Goal: Task Accomplishment & Management: Use online tool/utility

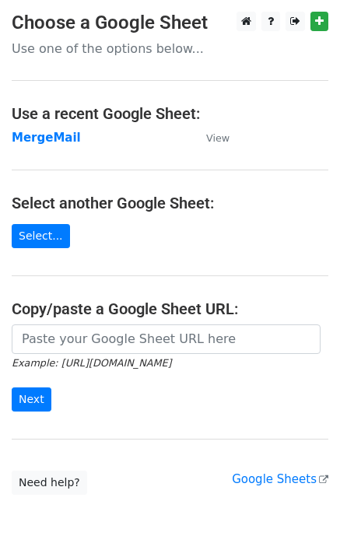
click at [67, 145] on td "MergeMail" at bounding box center [101, 138] width 179 height 18
click at [65, 142] on strong "MergeMail" at bounding box center [46, 138] width 69 height 14
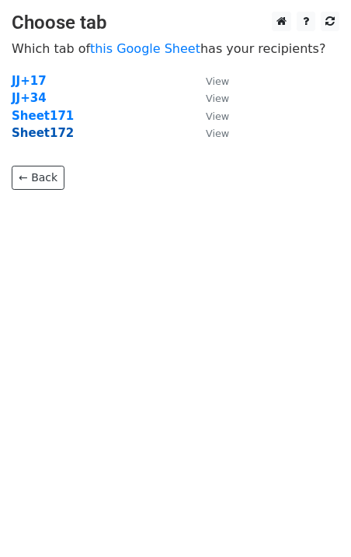
click at [54, 137] on strong "Sheet172" at bounding box center [43, 133] width 62 height 14
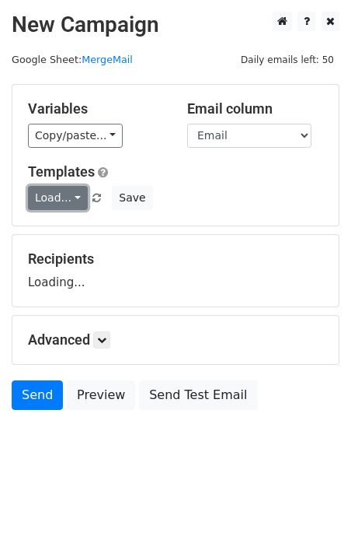
click at [58, 198] on link "Load..." at bounding box center [58, 198] width 60 height 24
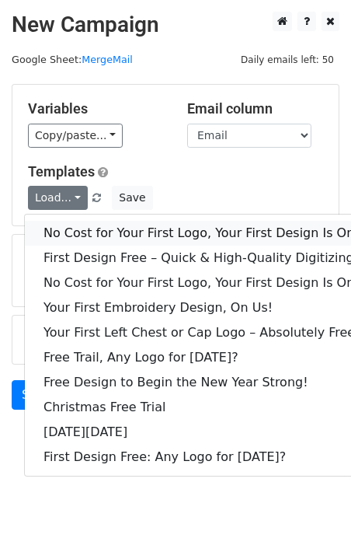
click at [89, 237] on link "No Cost for Your First Logo, Your First Design Is On Us!" at bounding box center [211, 233] width 373 height 25
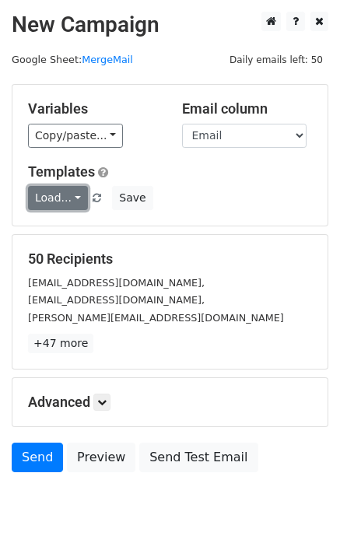
click at [47, 197] on link "Load..." at bounding box center [58, 198] width 60 height 24
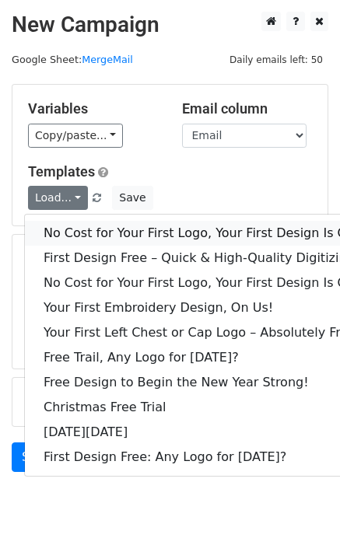
click at [84, 228] on link "No Cost for Your First Logo, Your First Design Is On Us!" at bounding box center [211, 233] width 373 height 25
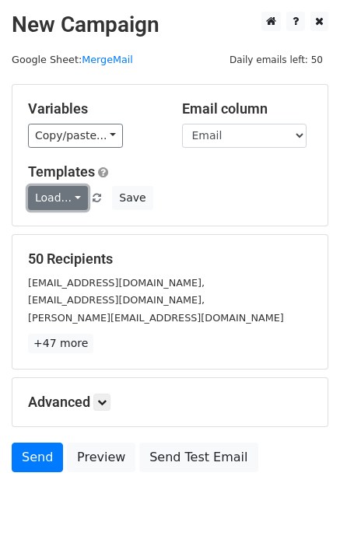
click at [50, 193] on link "Load..." at bounding box center [58, 198] width 60 height 24
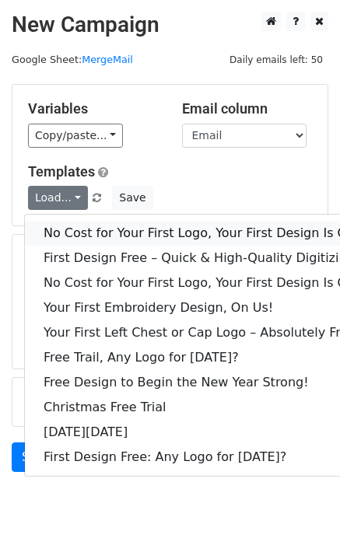
click at [98, 232] on link "No Cost for Your First Logo, Your First Design Is On Us!" at bounding box center [211, 233] width 373 height 25
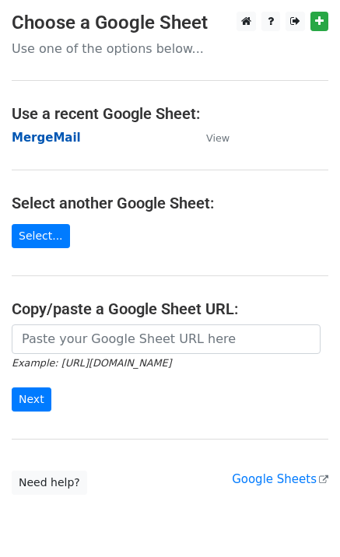
click at [59, 138] on strong "MergeMail" at bounding box center [46, 138] width 69 height 14
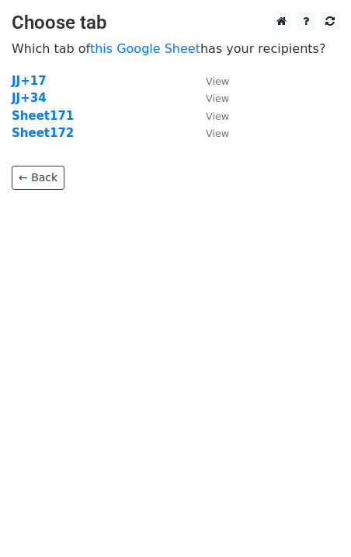
click at [52, 142] on p "← Back" at bounding box center [176, 165] width 328 height 47
click at [53, 135] on strong "Sheet172" at bounding box center [43, 133] width 62 height 14
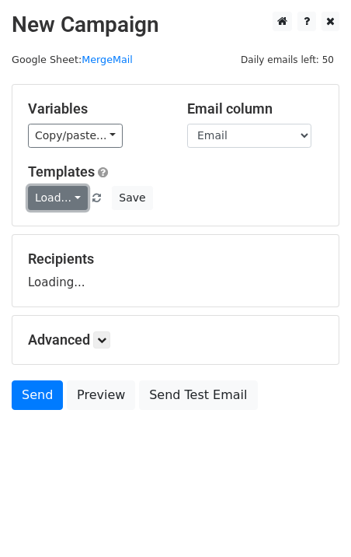
click at [57, 197] on link "Load..." at bounding box center [58, 198] width 60 height 24
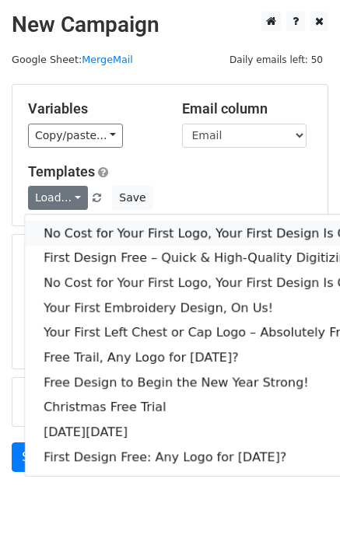
click at [81, 233] on link "No Cost for Your First Logo, Your First Design Is On Us!" at bounding box center [211, 233] width 373 height 25
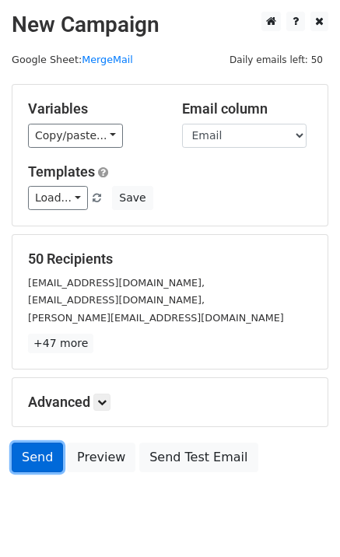
click at [34, 469] on link "Send" at bounding box center [37, 457] width 51 height 30
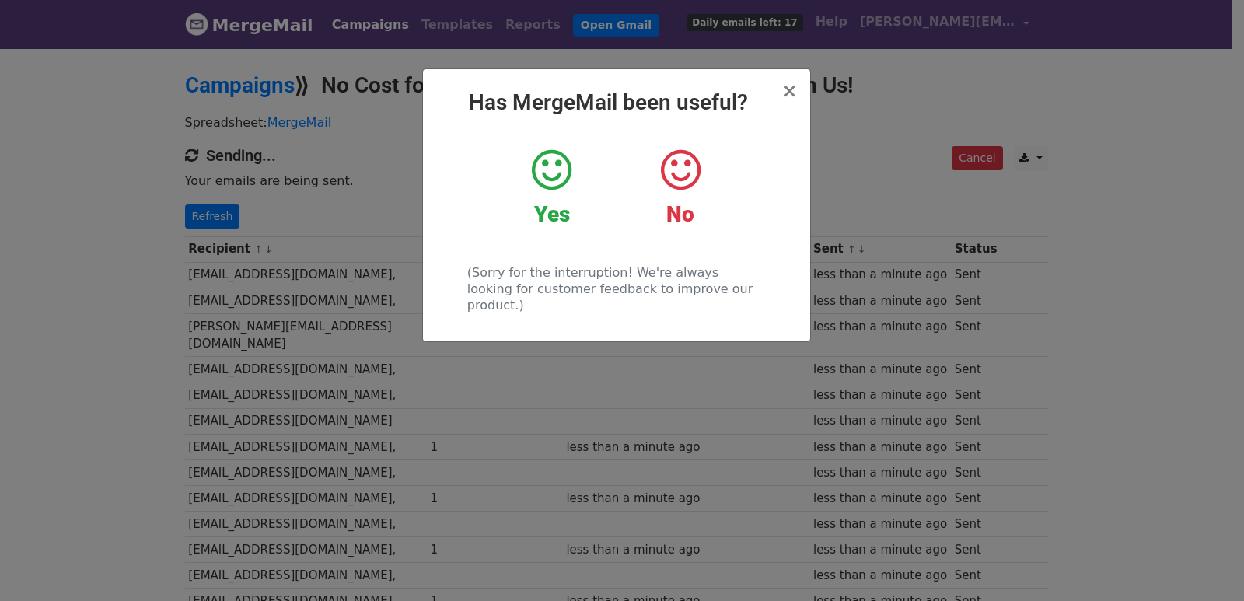
click at [265, 307] on div "× Has MergeMail been useful? Yes No (Sorry for the interruption! We're always l…" at bounding box center [622, 324] width 1244 height 554
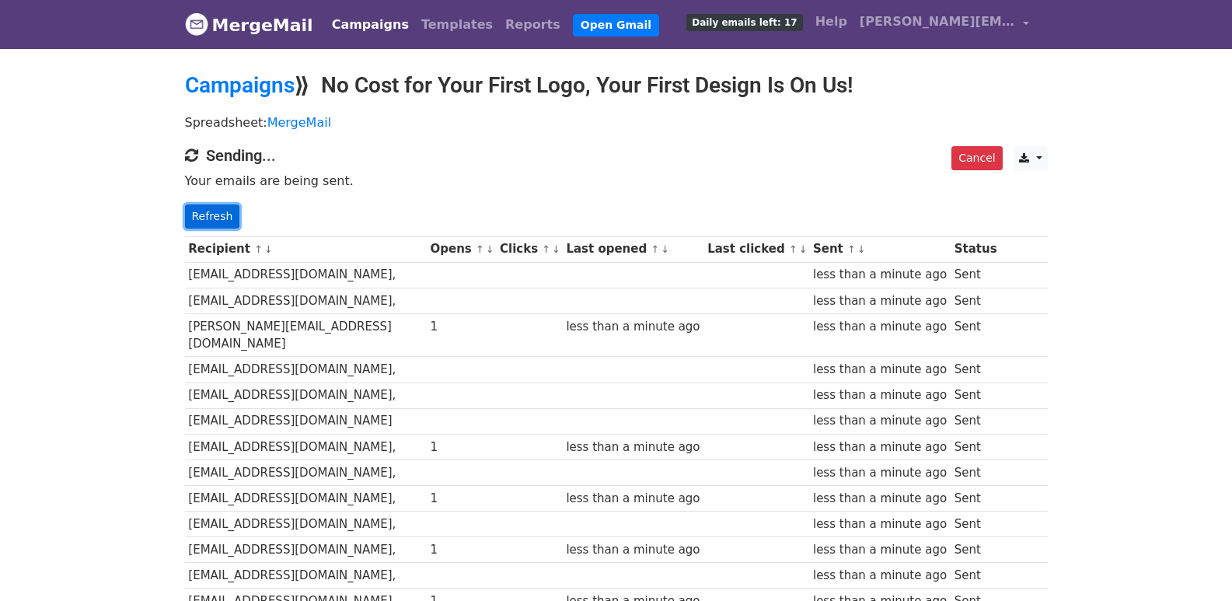
click at [227, 211] on link "Refresh" at bounding box center [212, 216] width 55 height 24
